Goal: Check status: Check status

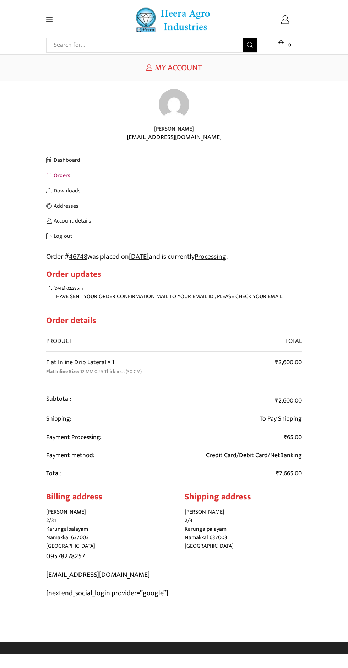
click at [49, 20] on icon at bounding box center [49, 20] width 6 height 4
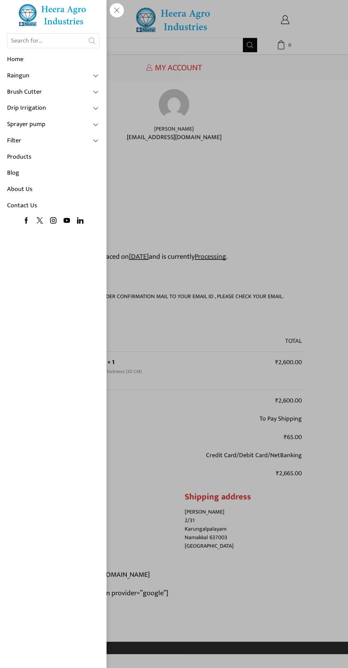
click at [80, 23] on div "Search input Search Home Raingun Heera Rain Gun (1.25″) Raingun (1.50″) Heera R…" at bounding box center [63, 19] width 34 height 6
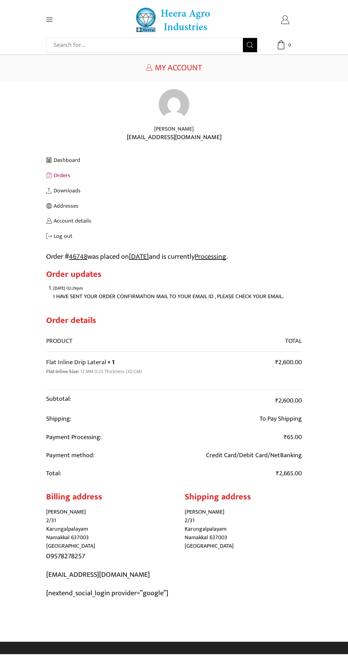
click at [285, 23] on icon at bounding box center [284, 19] width 9 height 9
click at [283, 17] on icon at bounding box center [285, 19] width 9 height 9
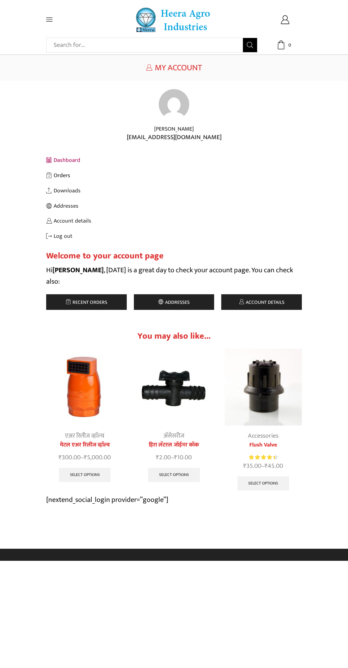
click at [75, 174] on link "Orders" at bounding box center [173, 175] width 255 height 15
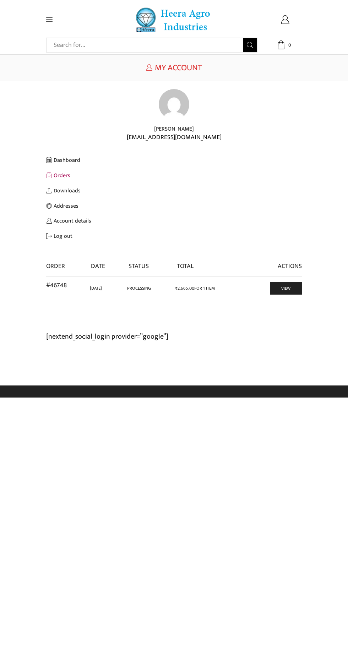
click at [287, 290] on link "View" at bounding box center [286, 288] width 32 height 12
